Goal: Information Seeking & Learning: Understand process/instructions

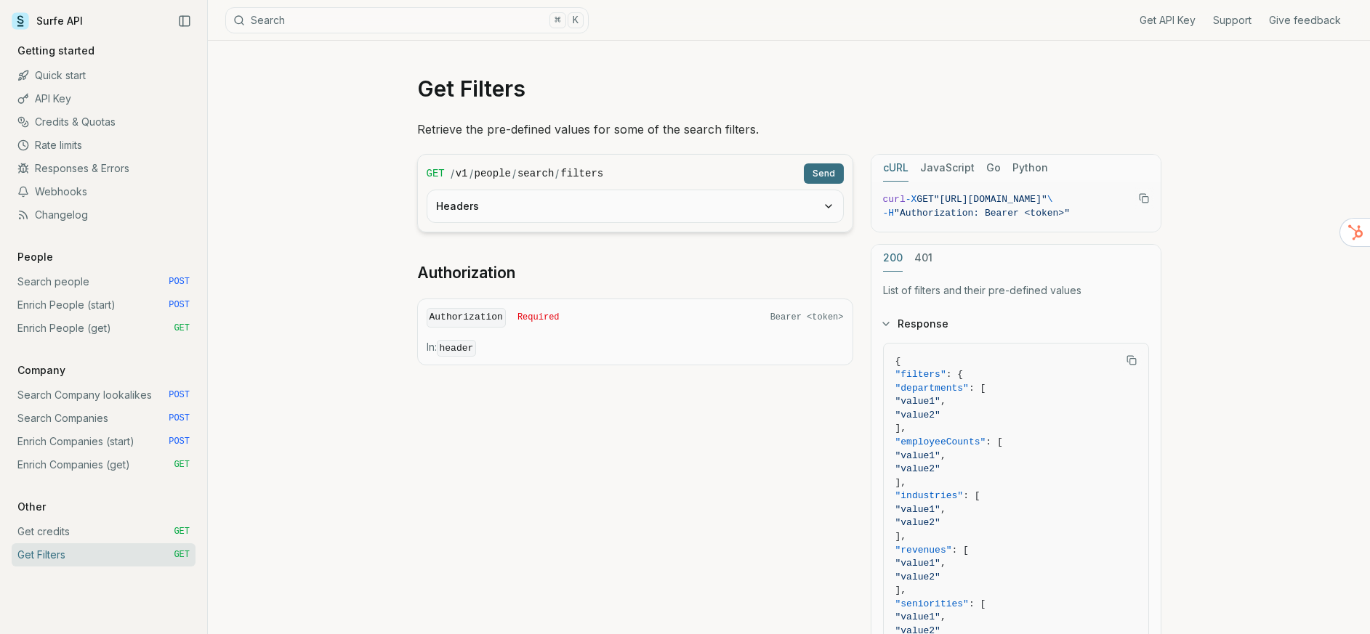
click at [689, 203] on button "Headers" at bounding box center [635, 206] width 416 height 32
click at [650, 263] on input "******" at bounding box center [635, 263] width 398 height 26
click at [687, 120] on p "Retrieve the pre-defined values for some of the search filters." at bounding box center [789, 129] width 744 height 20
click at [923, 212] on div "cURL JavaScript Go Python curl -X GET "[URL][DOMAIN_NAME]" \ -H "Authorization:…" at bounding box center [1021, 492] width 291 height 677
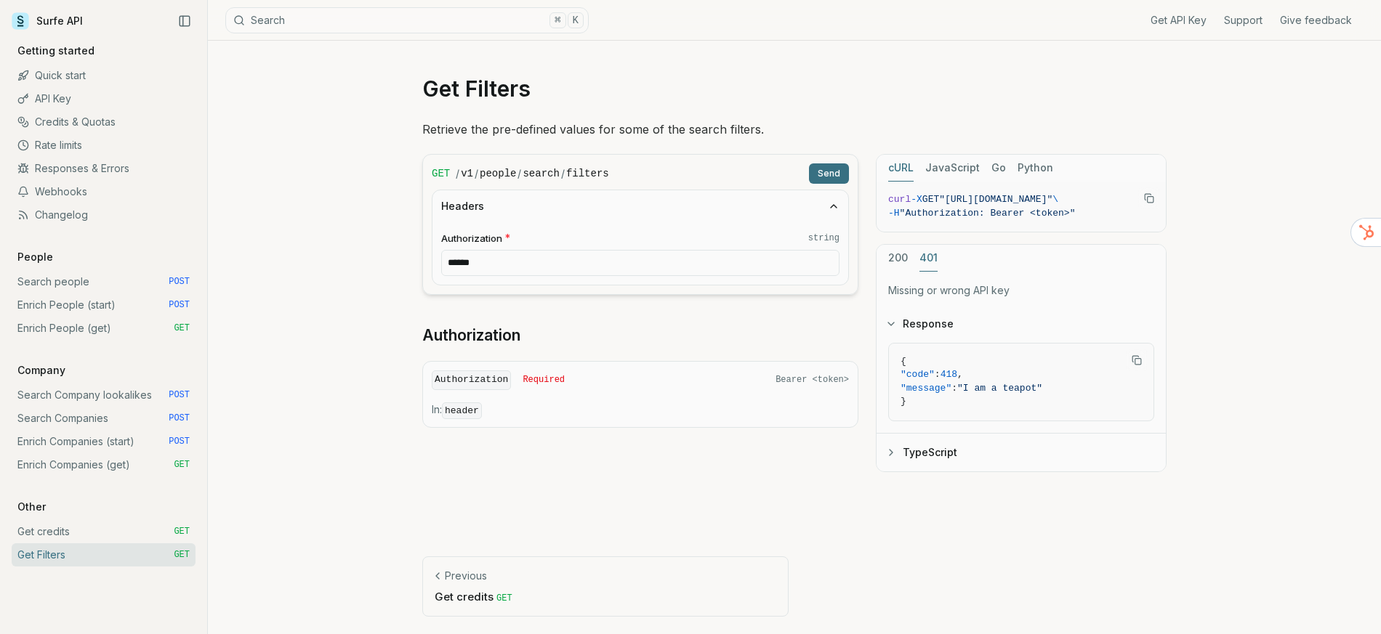
click at [1008, 405] on span "}" at bounding box center [1020, 402] width 241 height 14
click at [891, 455] on icon "button" at bounding box center [891, 453] width 12 height 12
click at [892, 326] on icon "button" at bounding box center [891, 324] width 12 height 12
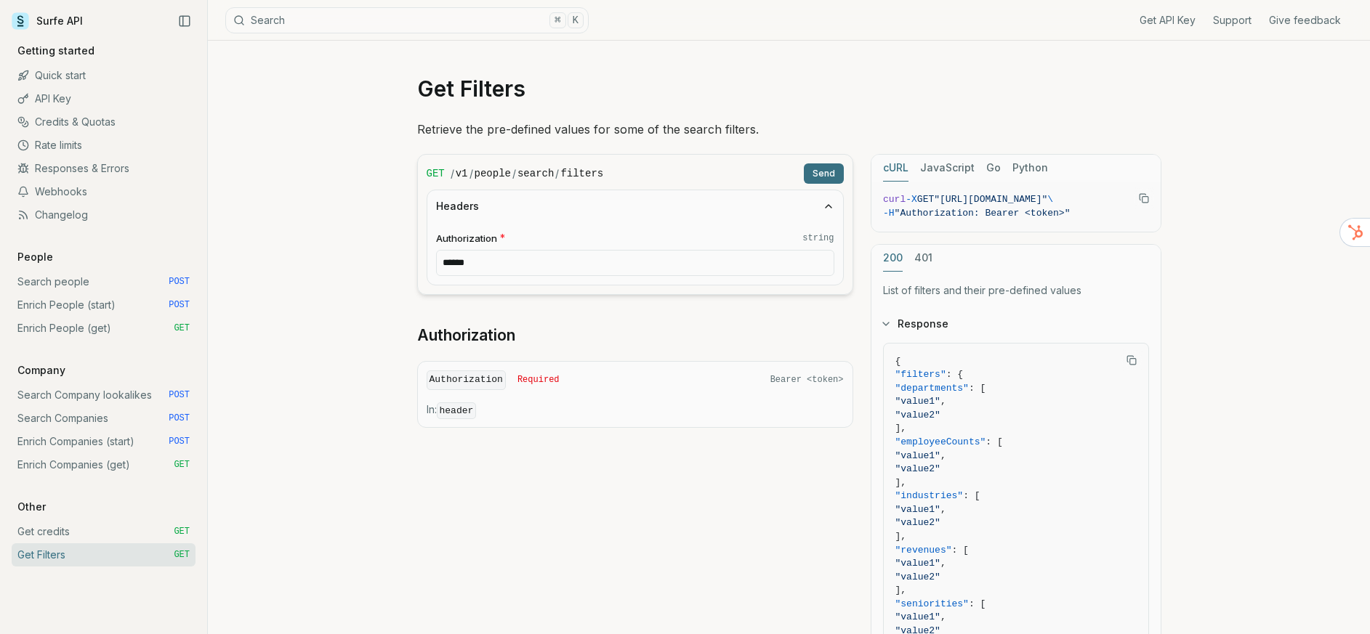
click at [897, 264] on button "200" at bounding box center [893, 258] width 20 height 27
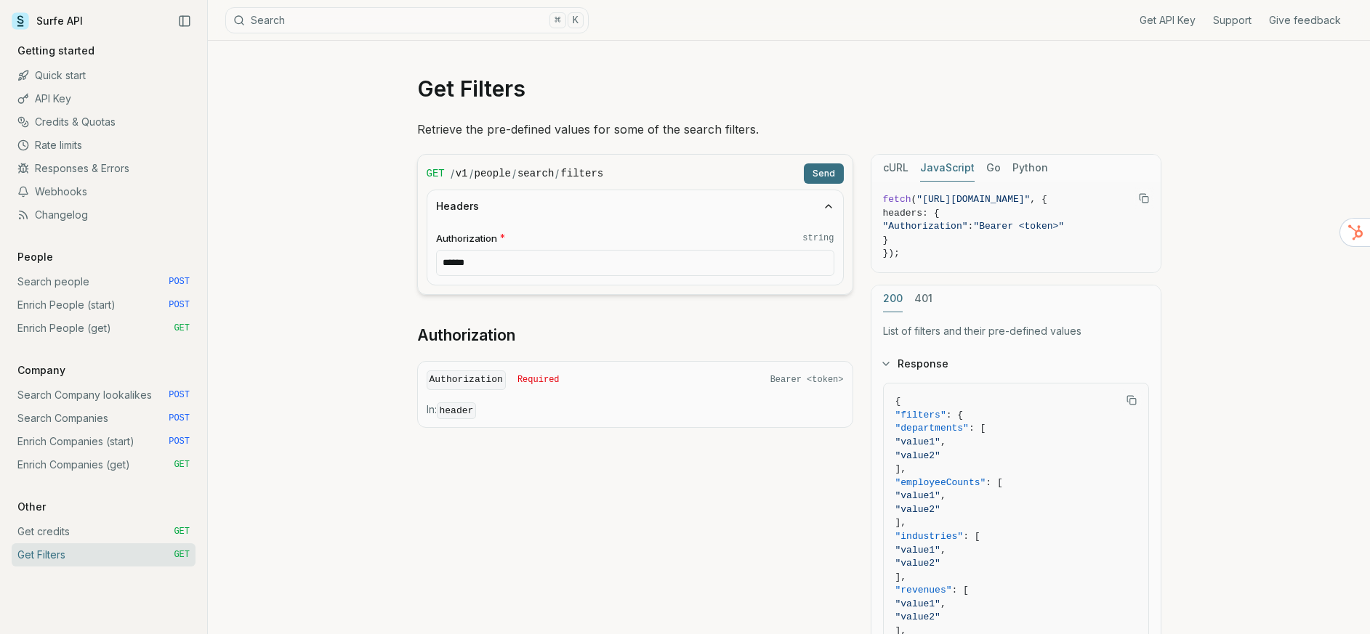
click at [939, 177] on button "JavaScript" at bounding box center [947, 168] width 54 height 27
click at [944, 171] on button "JavaScript" at bounding box center [947, 168] width 54 height 27
click at [1003, 171] on div "cURL JavaScript Go Python" at bounding box center [1015, 168] width 289 height 27
click at [1022, 169] on button "Python" at bounding box center [1030, 168] width 36 height 27
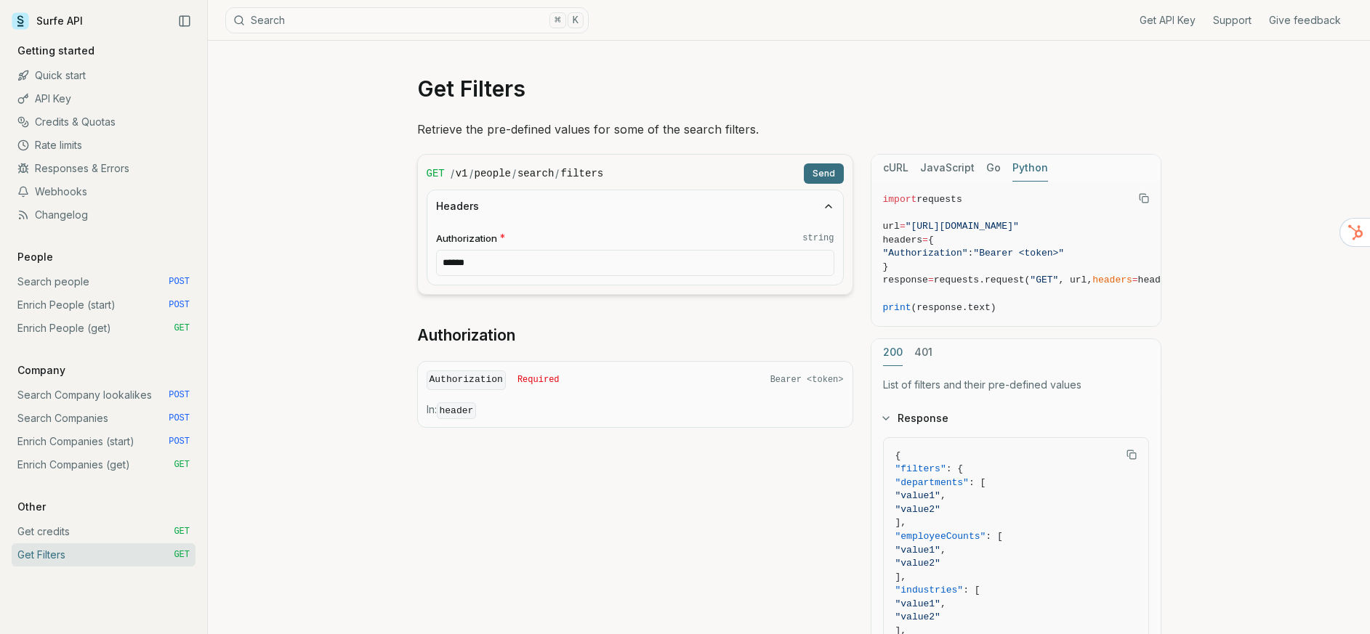
click at [908, 166] on div "cURL JavaScript Go Python" at bounding box center [1015, 168] width 289 height 27
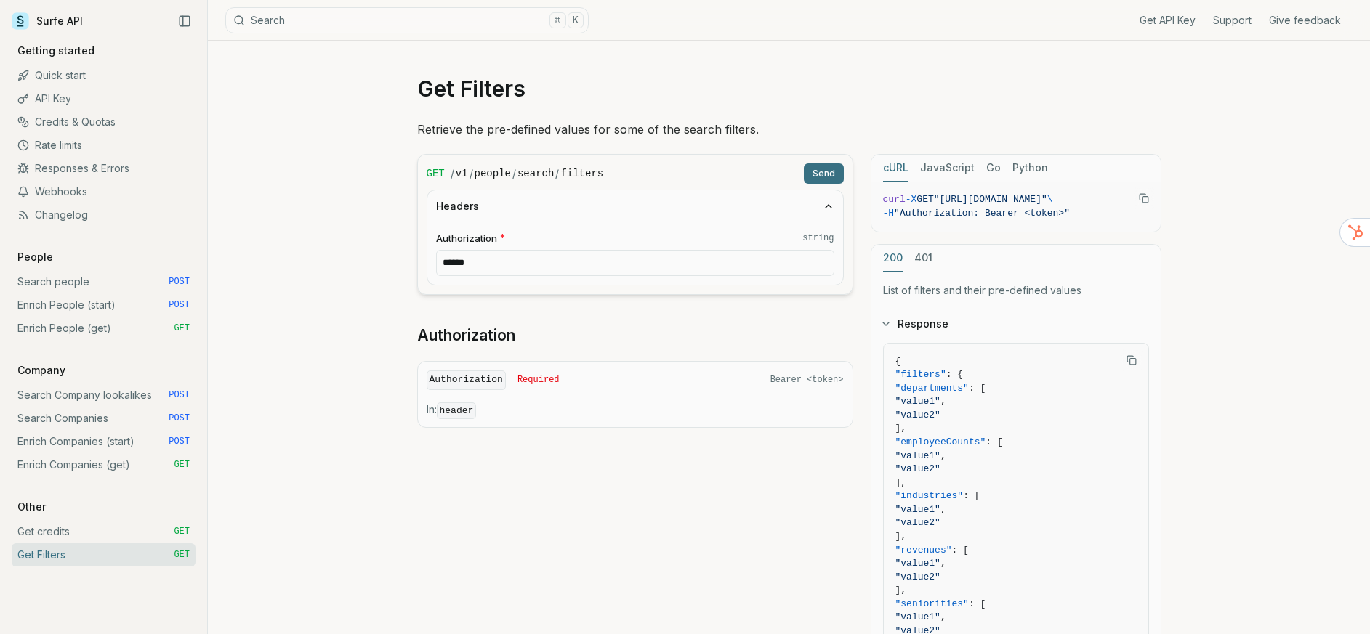
click at [900, 166] on button "cURL" at bounding box center [895, 168] width 25 height 27
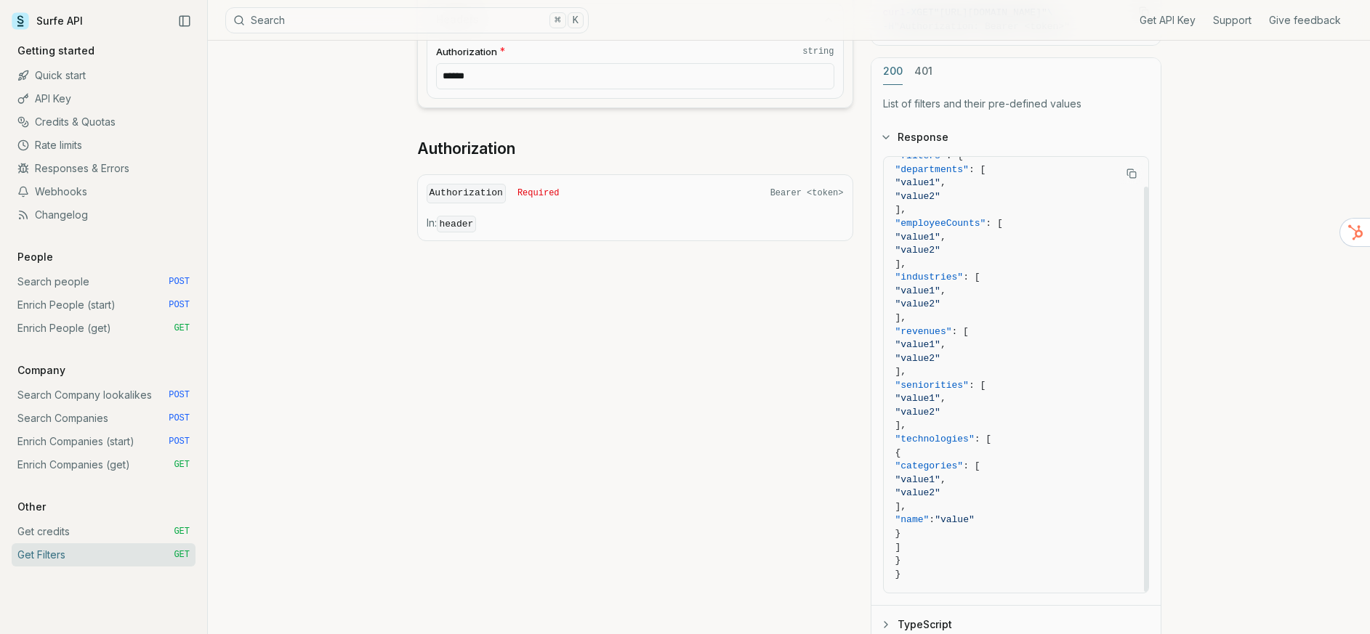
scroll to position [191, 0]
drag, startPoint x: 1043, startPoint y: 523, endPoint x: 986, endPoint y: 440, distance: 100.4
click at [986, 440] on code "{ "filters" : { "departments" : [ "value1" , "value2" ], "employeeCounts" : [ "…" at bounding box center [1015, 354] width 241 height 445
click at [1052, 464] on span ""categories" : [" at bounding box center [1015, 463] width 241 height 14
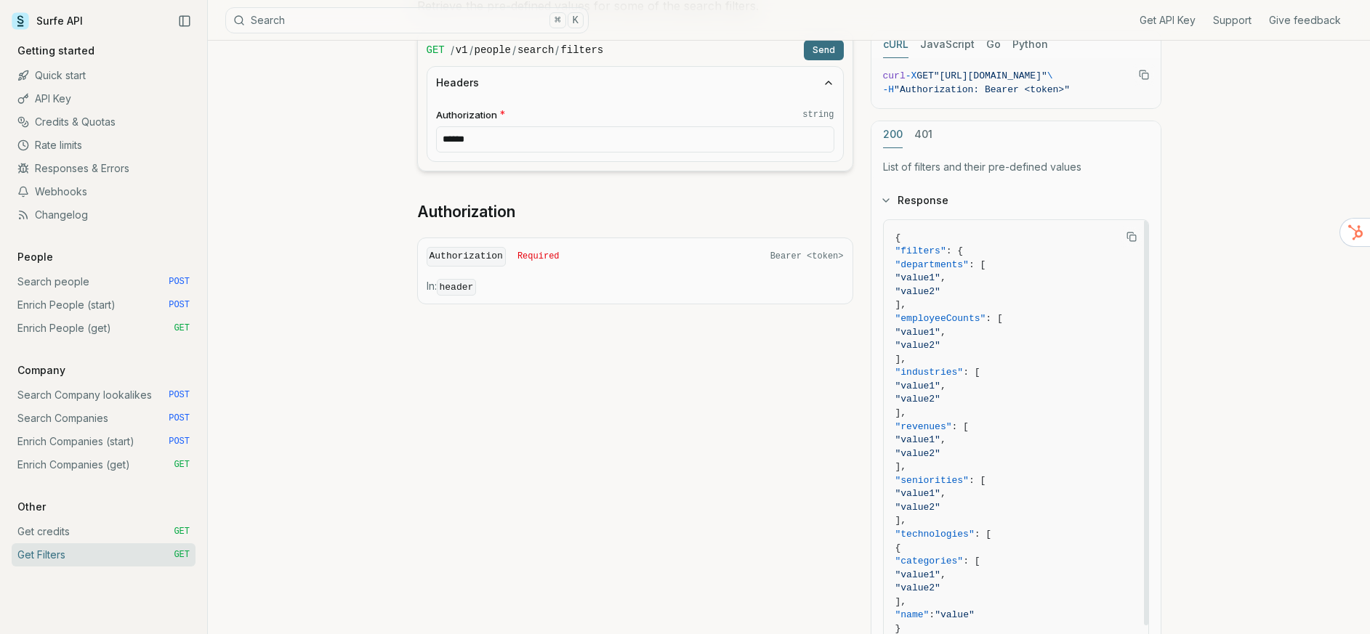
scroll to position [0, 0]
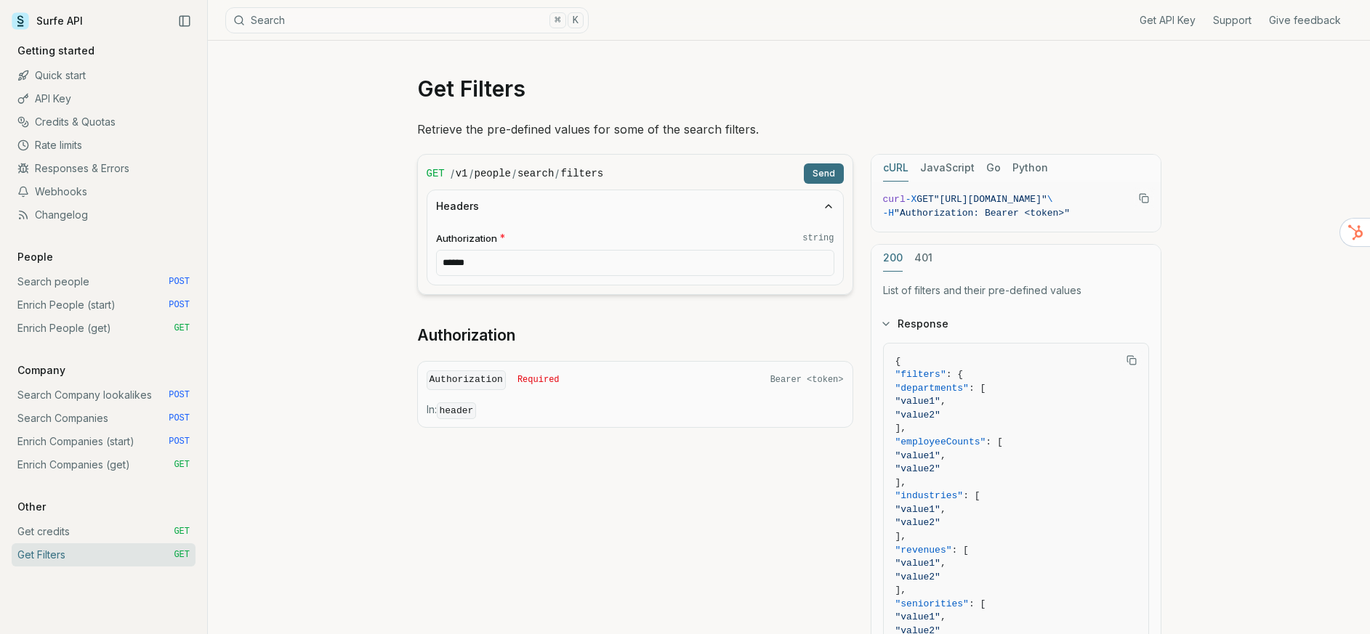
click at [498, 387] on code "Authorization" at bounding box center [466, 381] width 79 height 20
click at [467, 411] on code "header" at bounding box center [457, 411] width 40 height 17
click at [810, 381] on span "Bearer <token>" at bounding box center [806, 380] width 73 height 12
click at [69, 282] on link "Search people POST" at bounding box center [104, 281] width 184 height 23
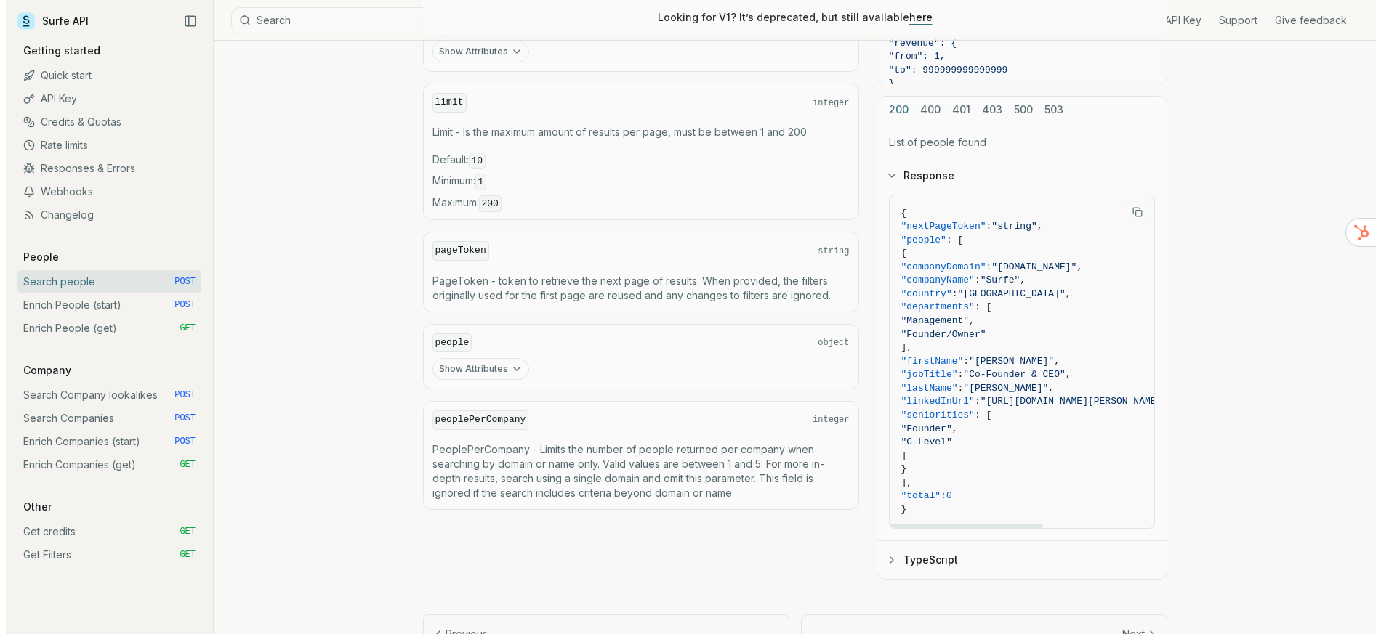
scroll to position [719, 0]
